Goal: Check status: Check status

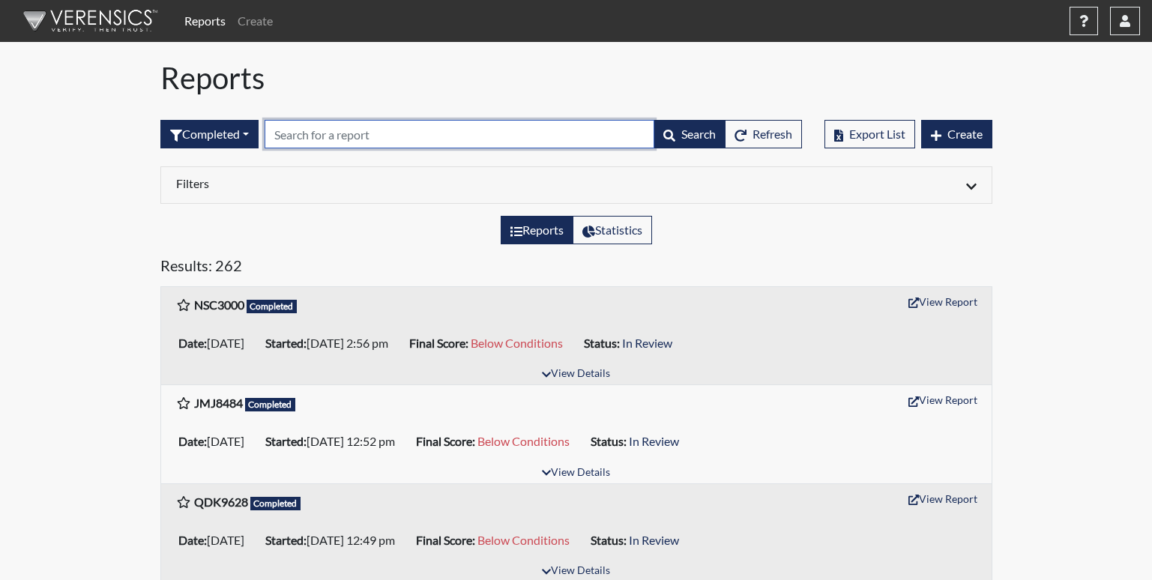
click at [295, 138] on input "text" at bounding box center [460, 134] width 390 height 28
type input "dr"
drag, startPoint x: 313, startPoint y: 134, endPoint x: 264, endPoint y: 140, distance: 49.8
click at [264, 140] on form "Completed All Created Sent by email In Progress Declined Completed dr Search Re…" at bounding box center [481, 134] width 642 height 28
click at [408, 131] on input "text" at bounding box center [460, 134] width 390 height 28
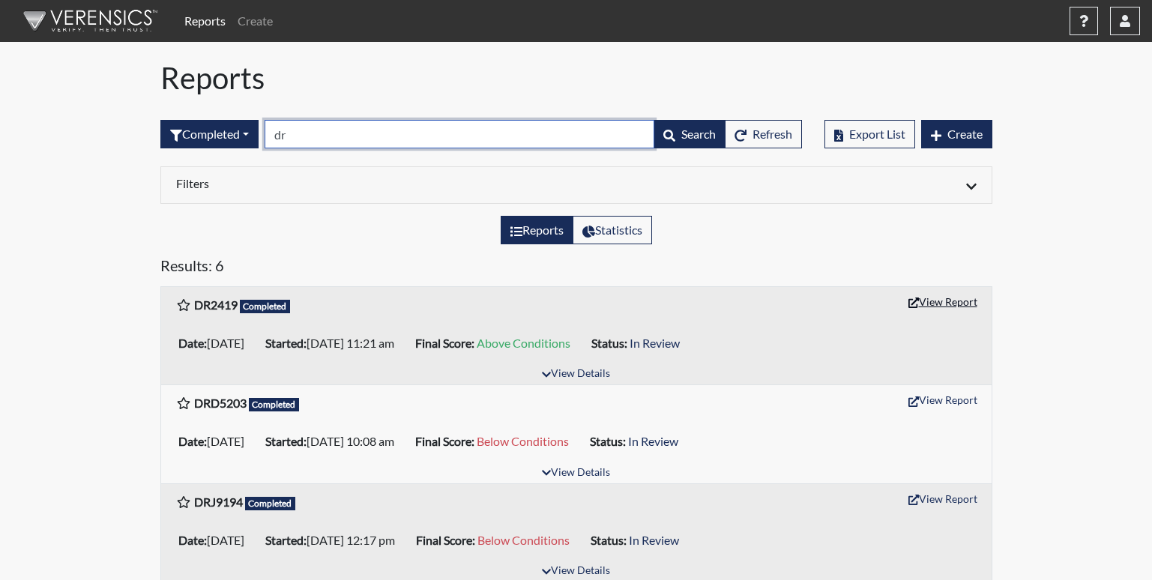
type input "dr"
click at [928, 303] on button "View Report" at bounding box center [943, 301] width 82 height 23
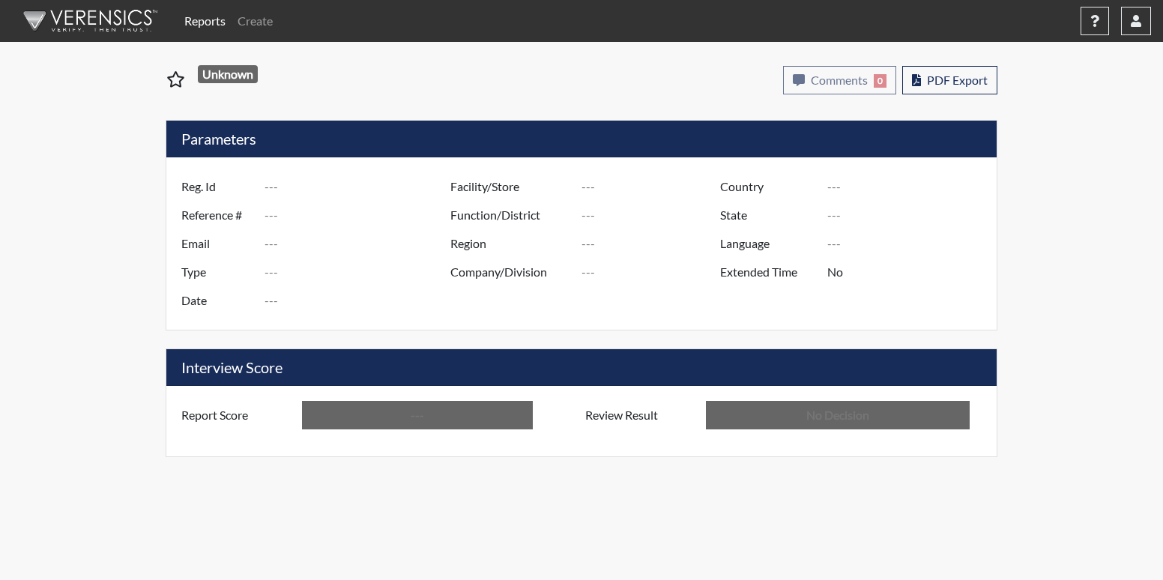
type input "DR2419"
type input "48067"
type input "---"
type input "Corrections Pre-Employment"
type input "[DATE]"
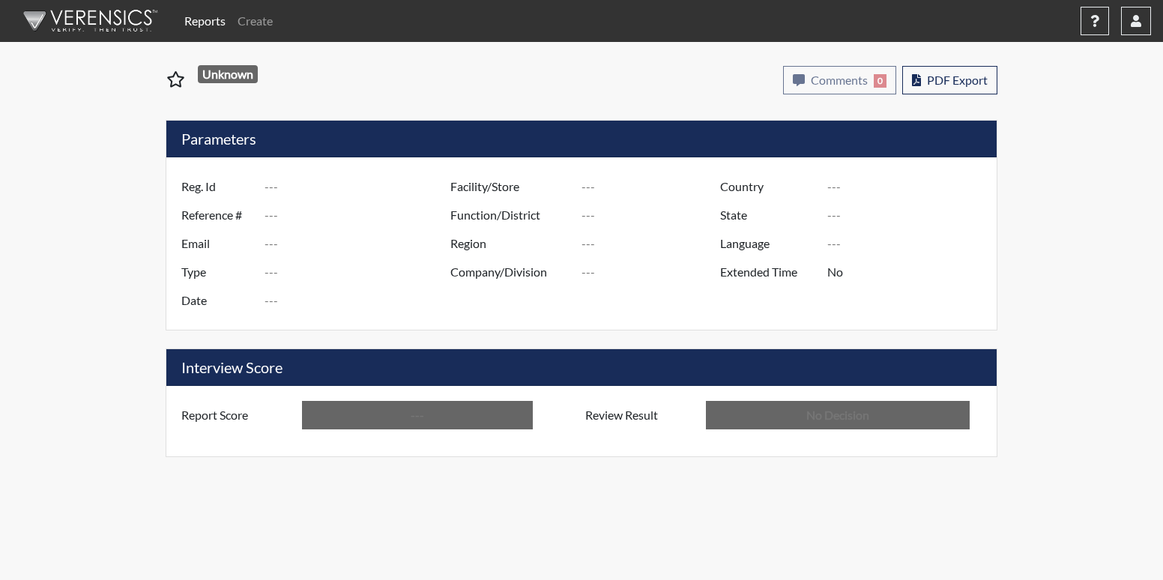
type input "[PERSON_NAME]"
type input "[GEOGRAPHIC_DATA]"
type input "[US_STATE]"
type input "English"
type input "Above Conditions"
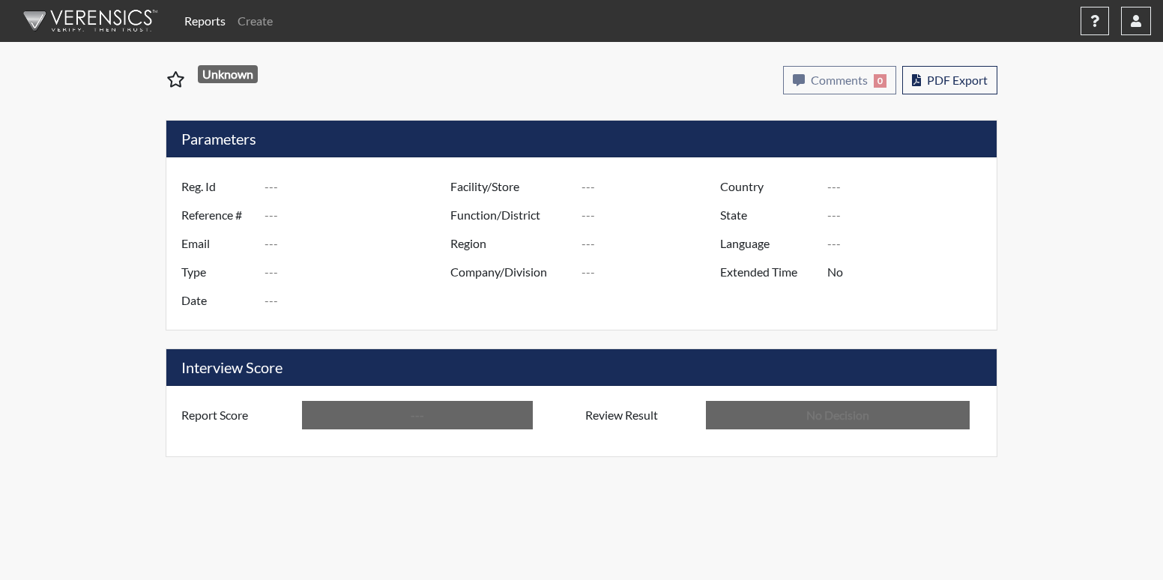
type input "In Review"
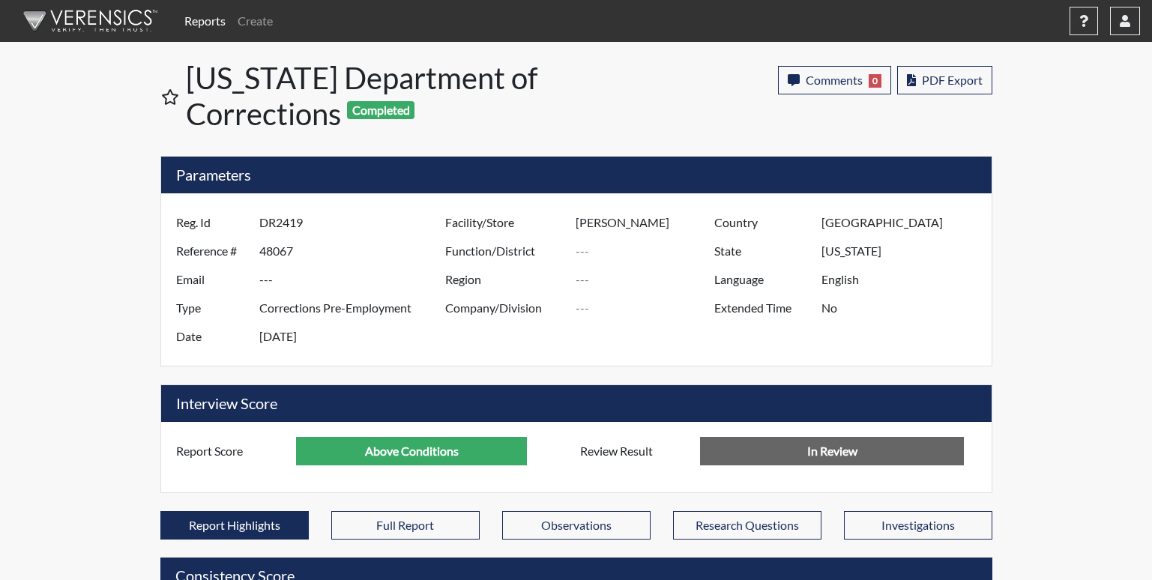
scroll to position [249, 623]
